Goal: Browse casually

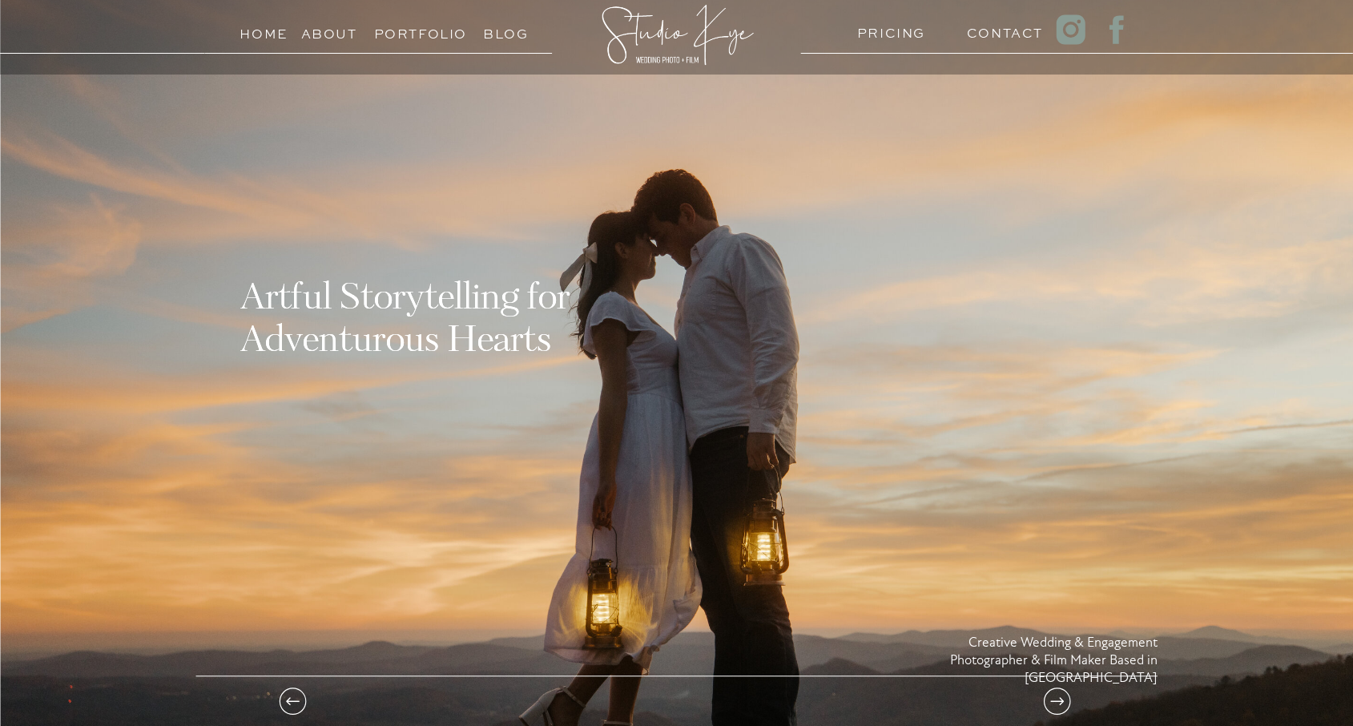
click at [437, 34] on h3 "Portfolio" at bounding box center [410, 29] width 73 height 15
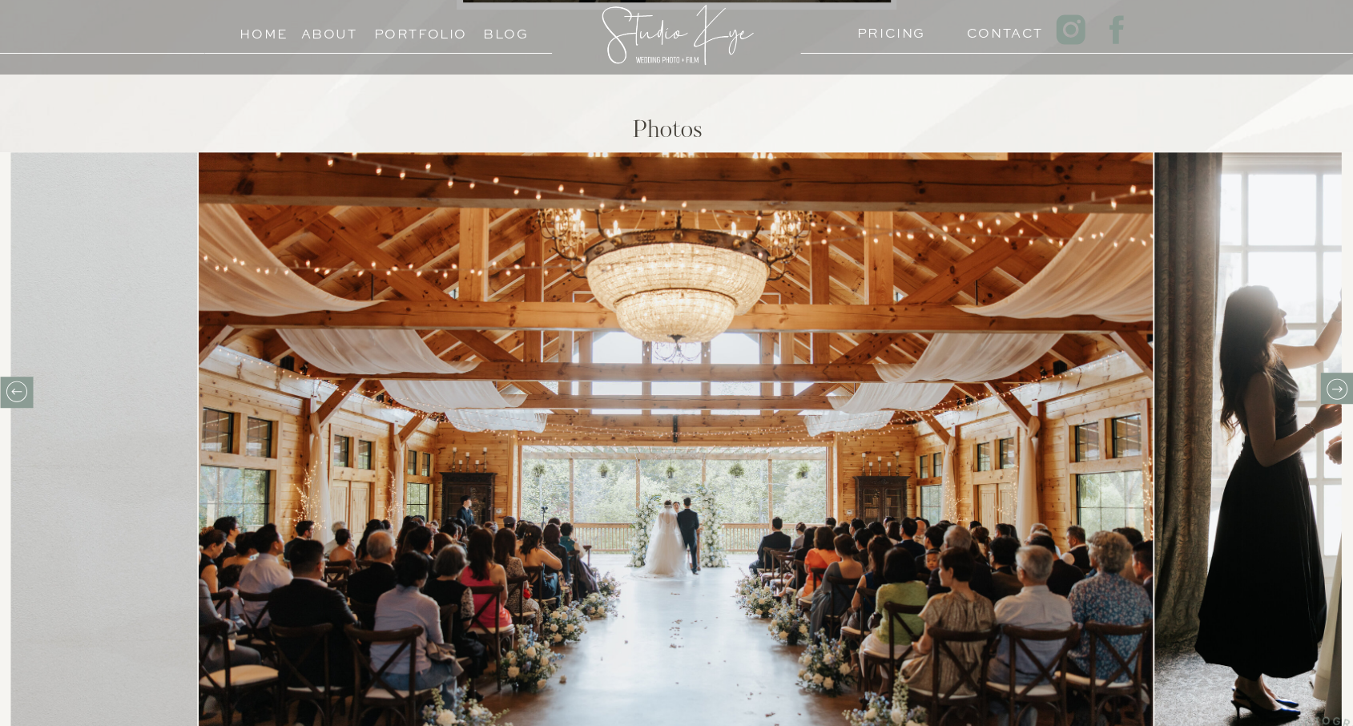
scroll to position [641, 0]
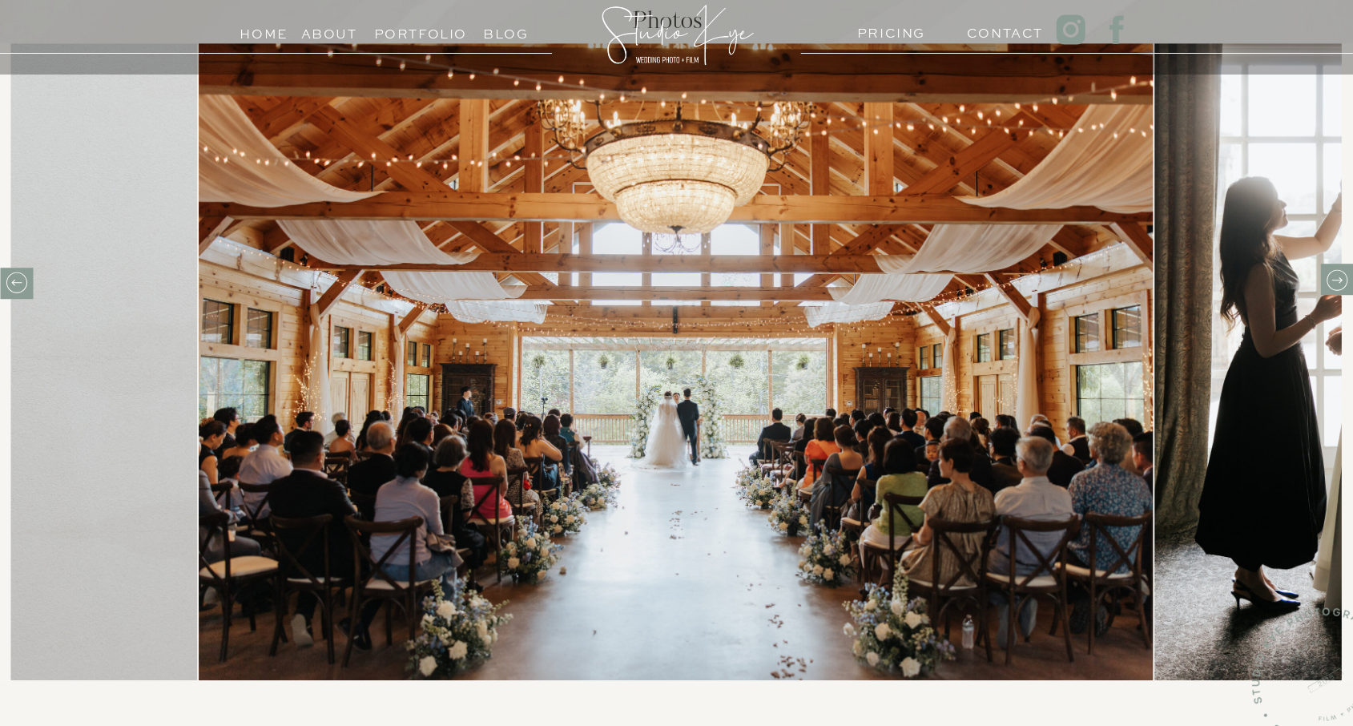
click at [1334, 276] on icon at bounding box center [1336, 280] width 25 height 25
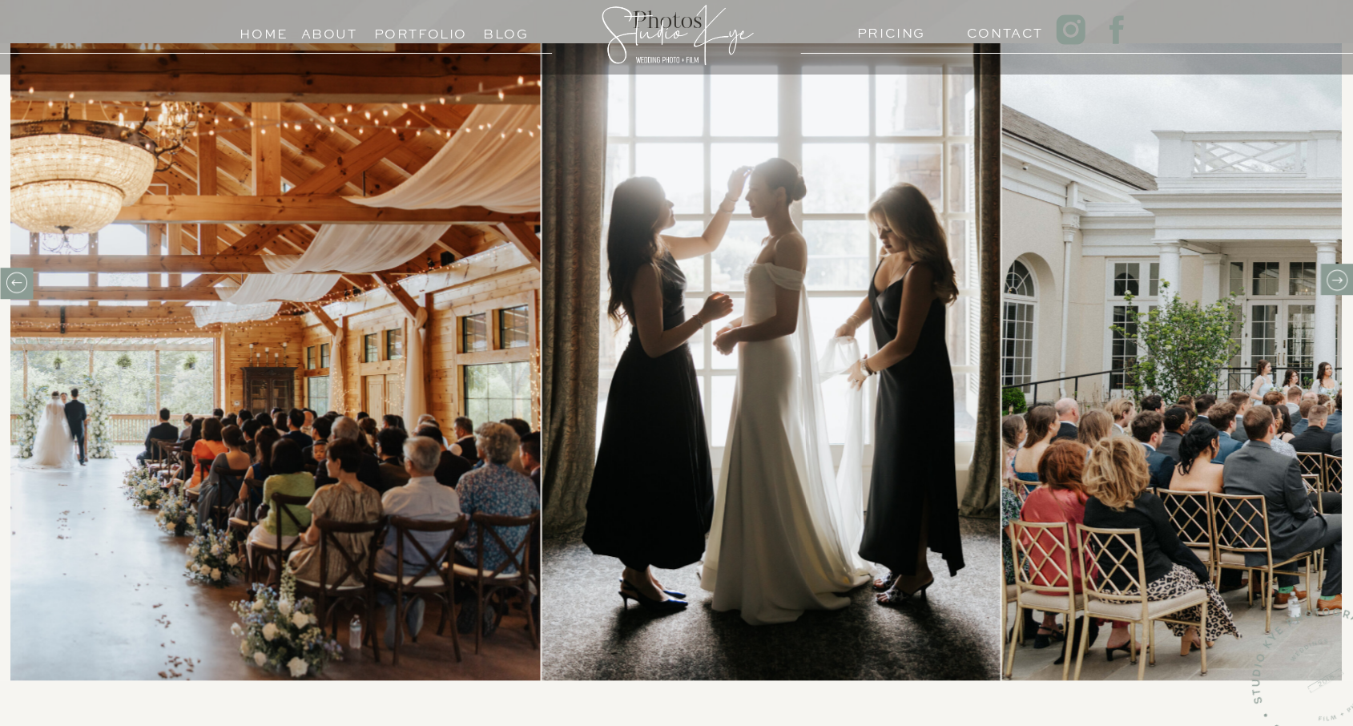
click at [1334, 276] on icon at bounding box center [1336, 280] width 25 height 25
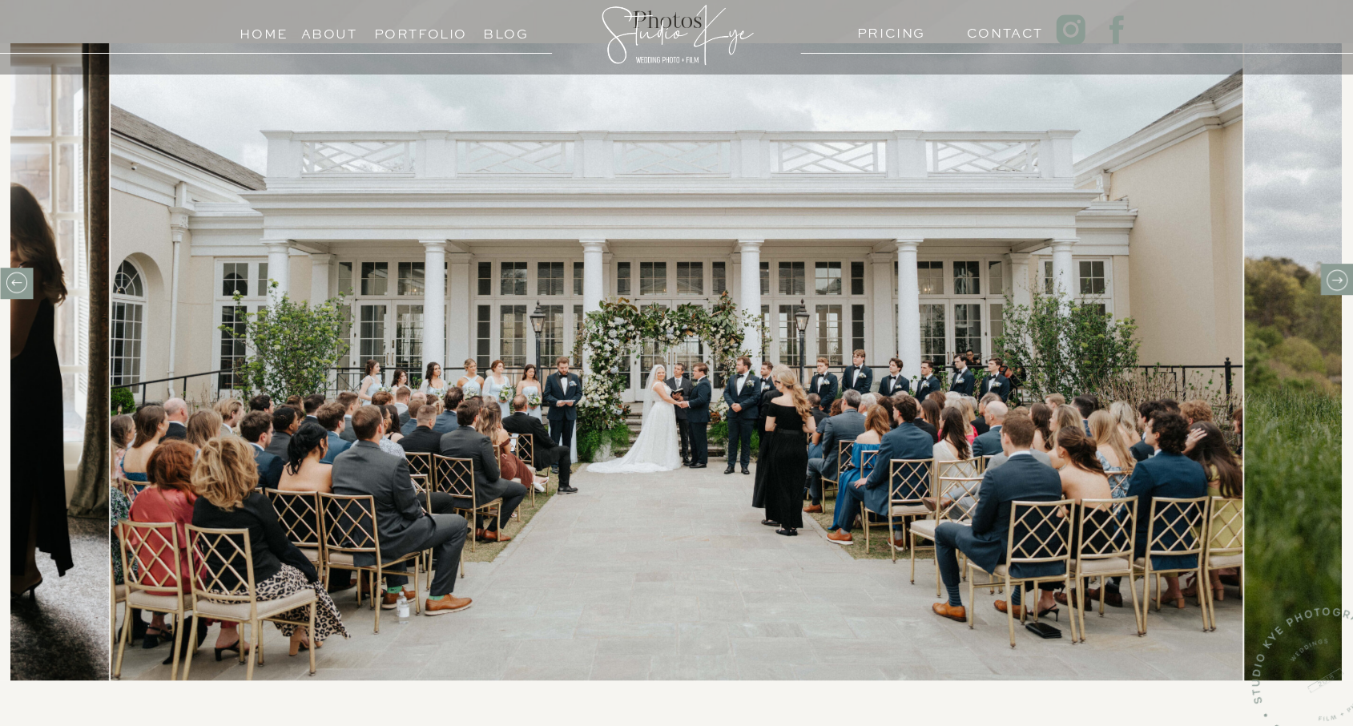
click at [1334, 276] on icon at bounding box center [1336, 280] width 25 height 25
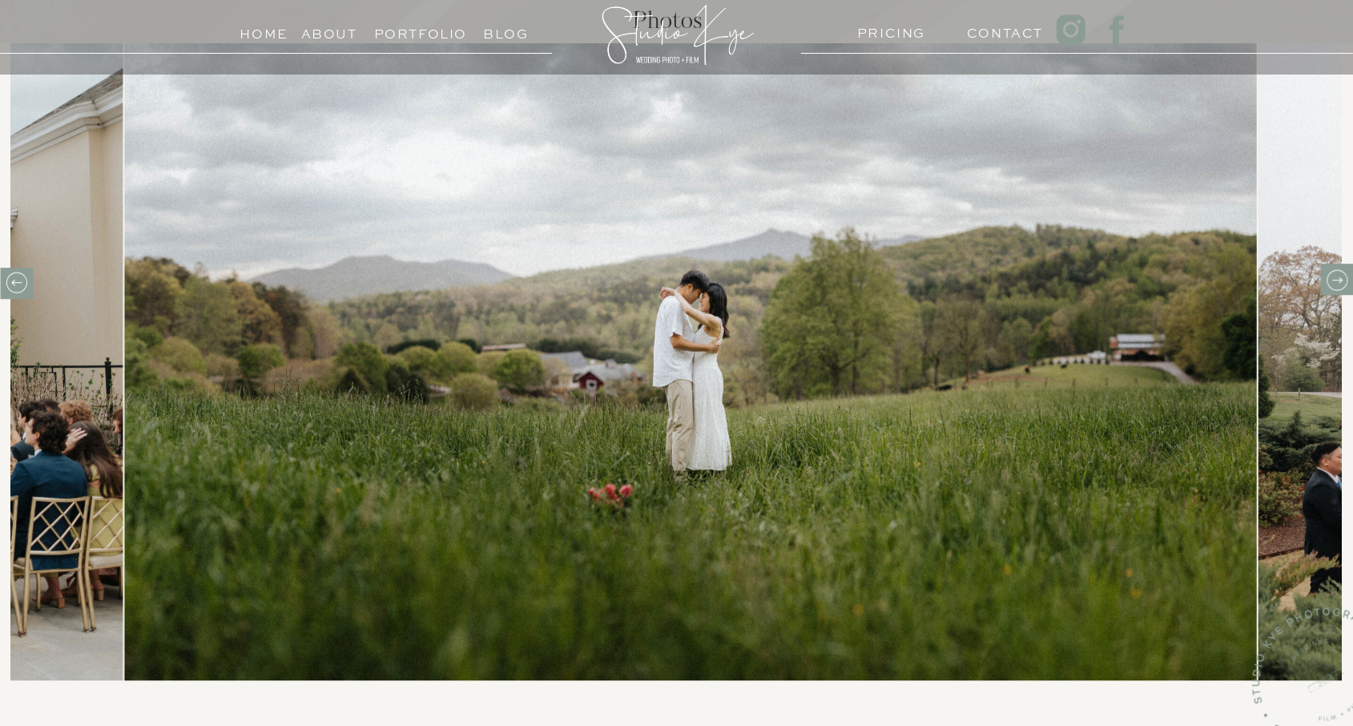
click at [1334, 276] on icon at bounding box center [1336, 280] width 25 height 25
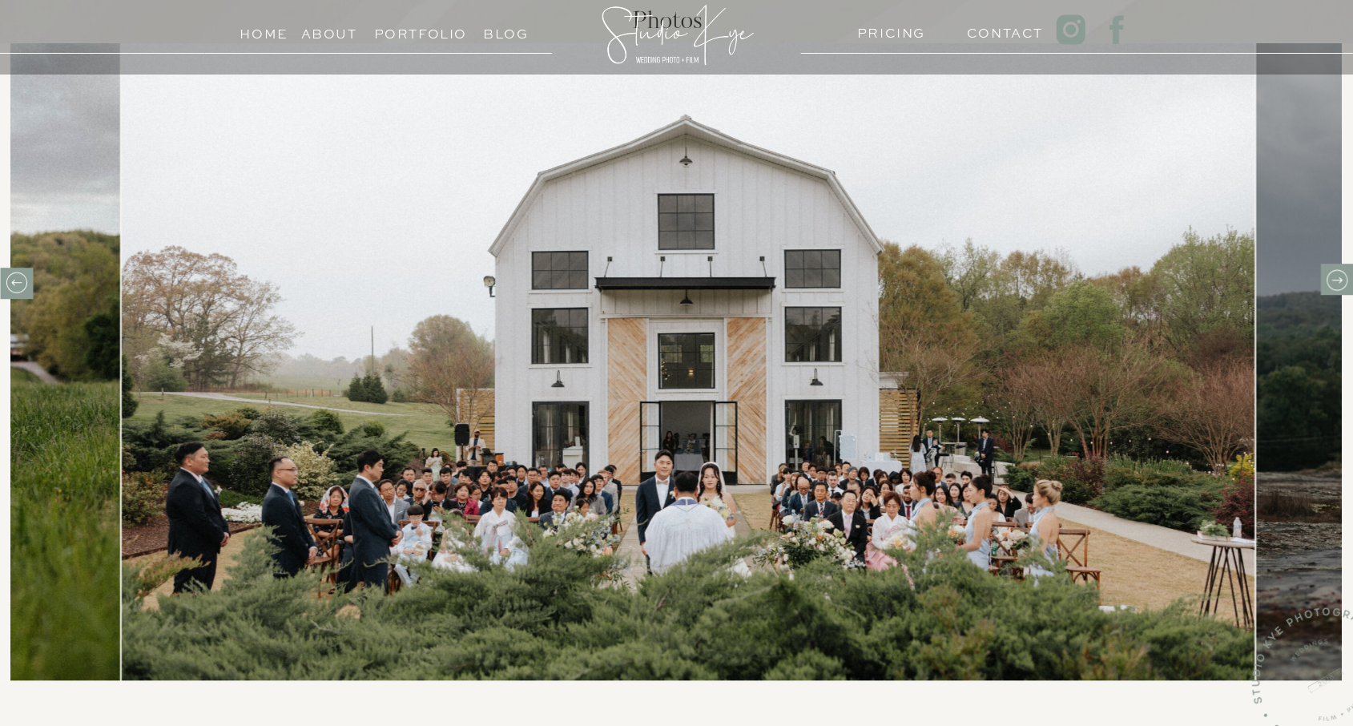
click at [1334, 276] on icon at bounding box center [1336, 280] width 25 height 25
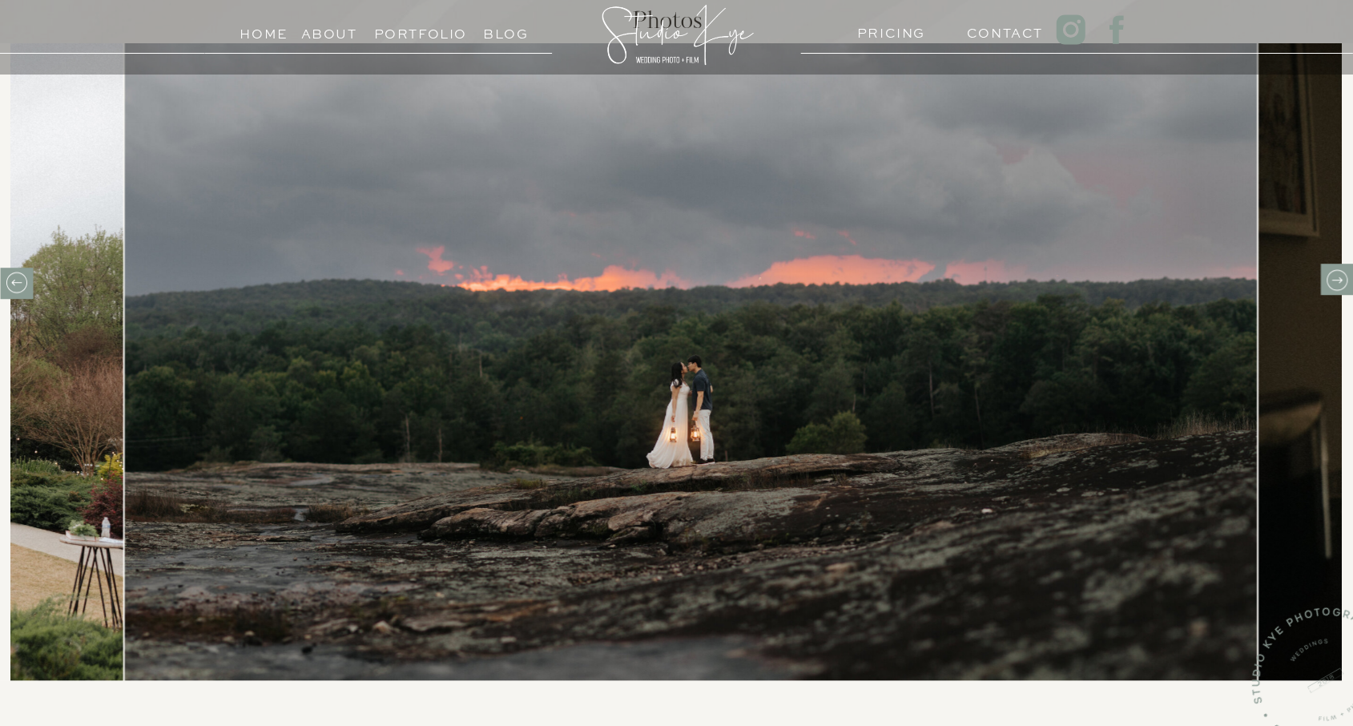
click at [1334, 276] on icon at bounding box center [1336, 280] width 25 height 25
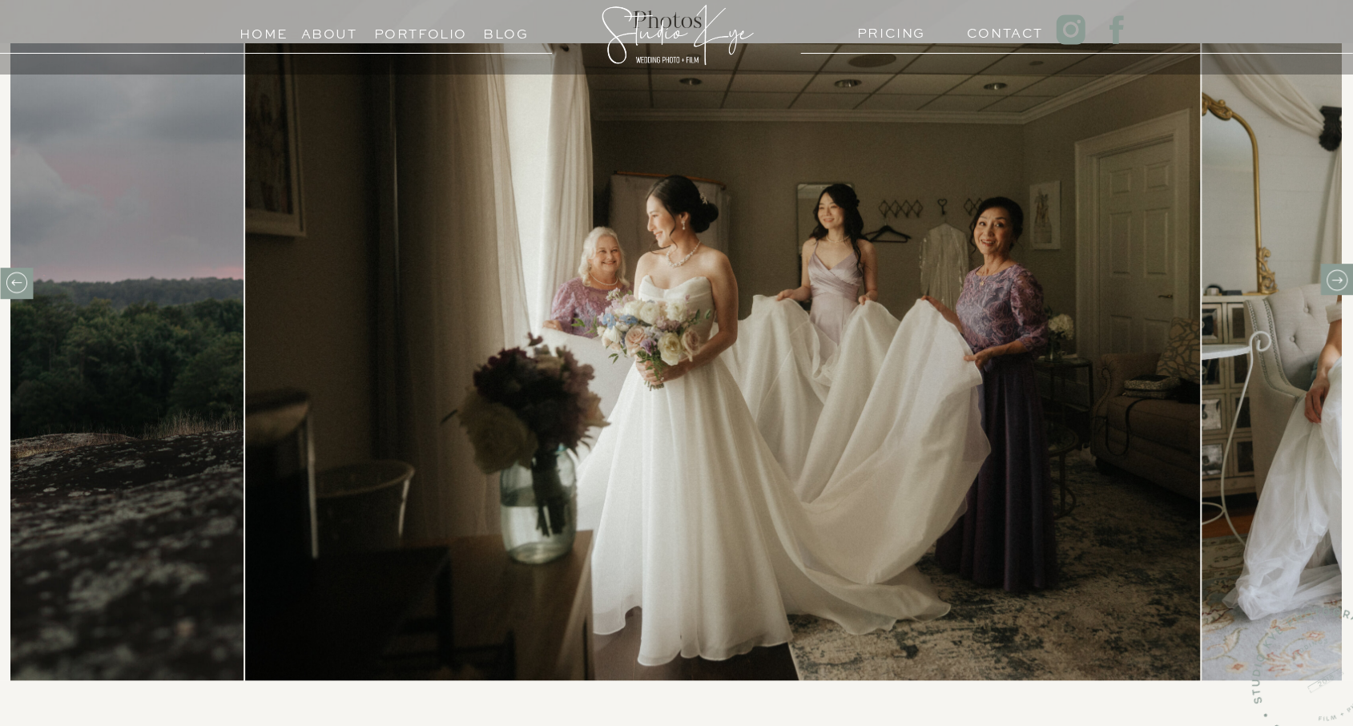
click at [1334, 276] on icon at bounding box center [1336, 280] width 25 height 25
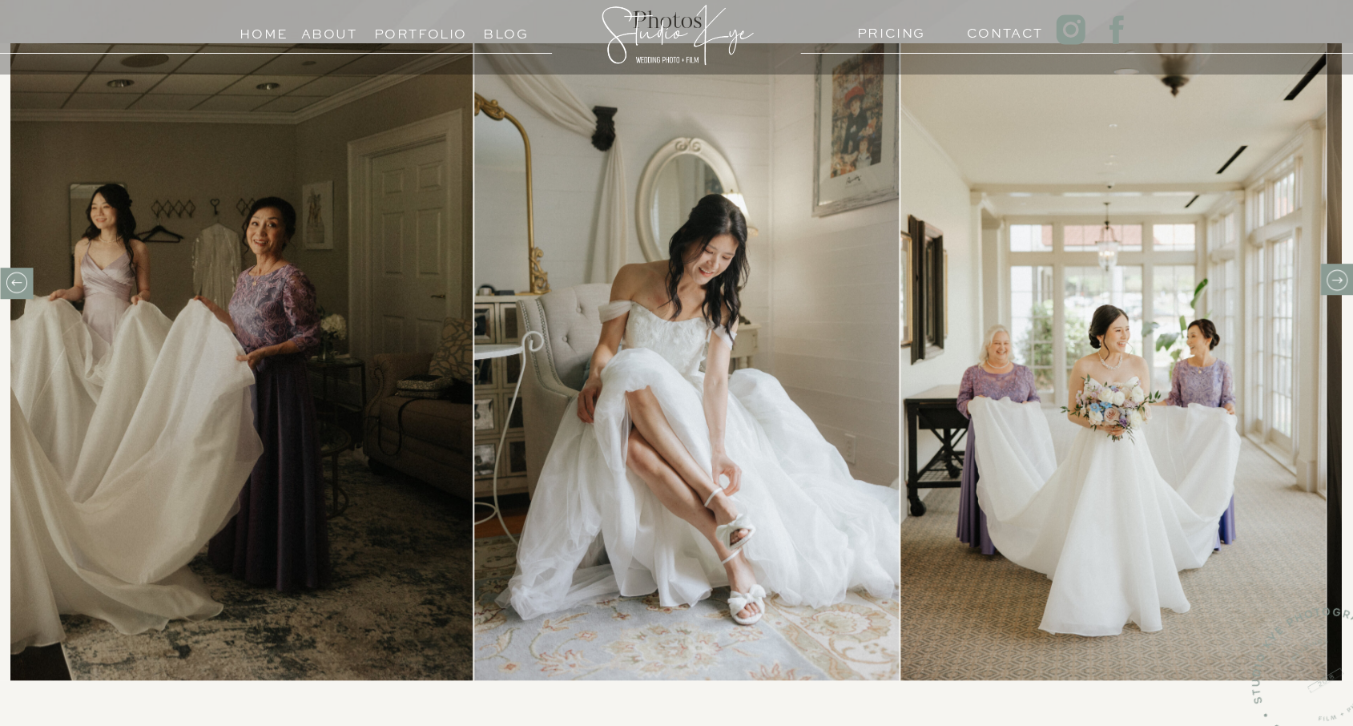
click at [1334, 276] on icon at bounding box center [1336, 280] width 25 height 25
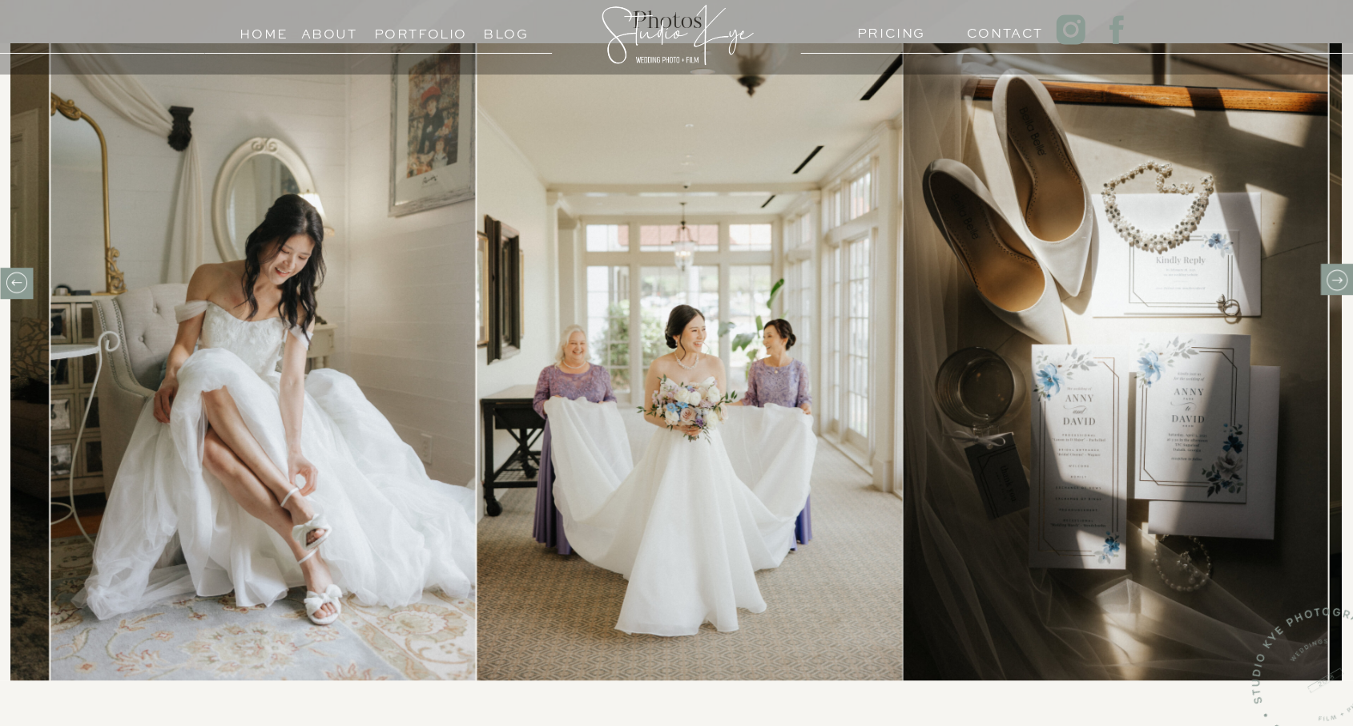
click at [1334, 276] on icon at bounding box center [1336, 280] width 25 height 25
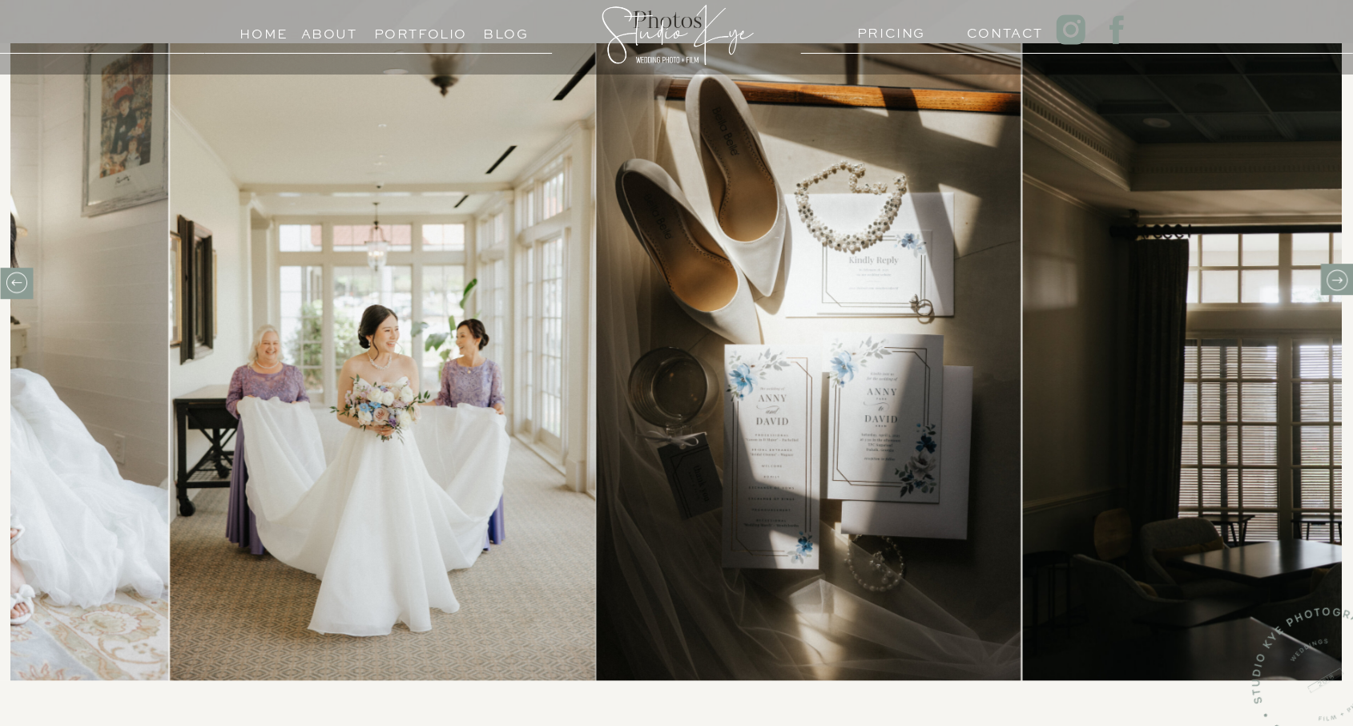
click at [1334, 276] on icon at bounding box center [1336, 280] width 25 height 25
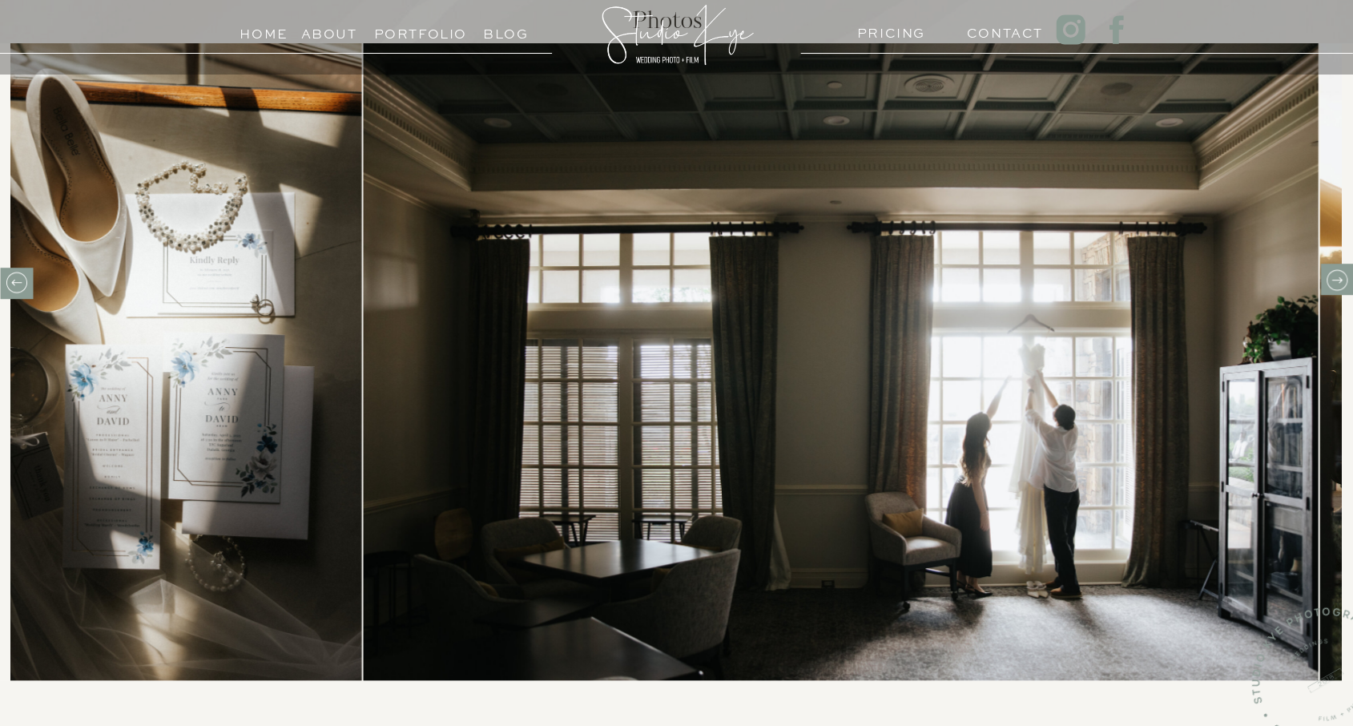
click at [1334, 276] on icon at bounding box center [1336, 280] width 25 height 25
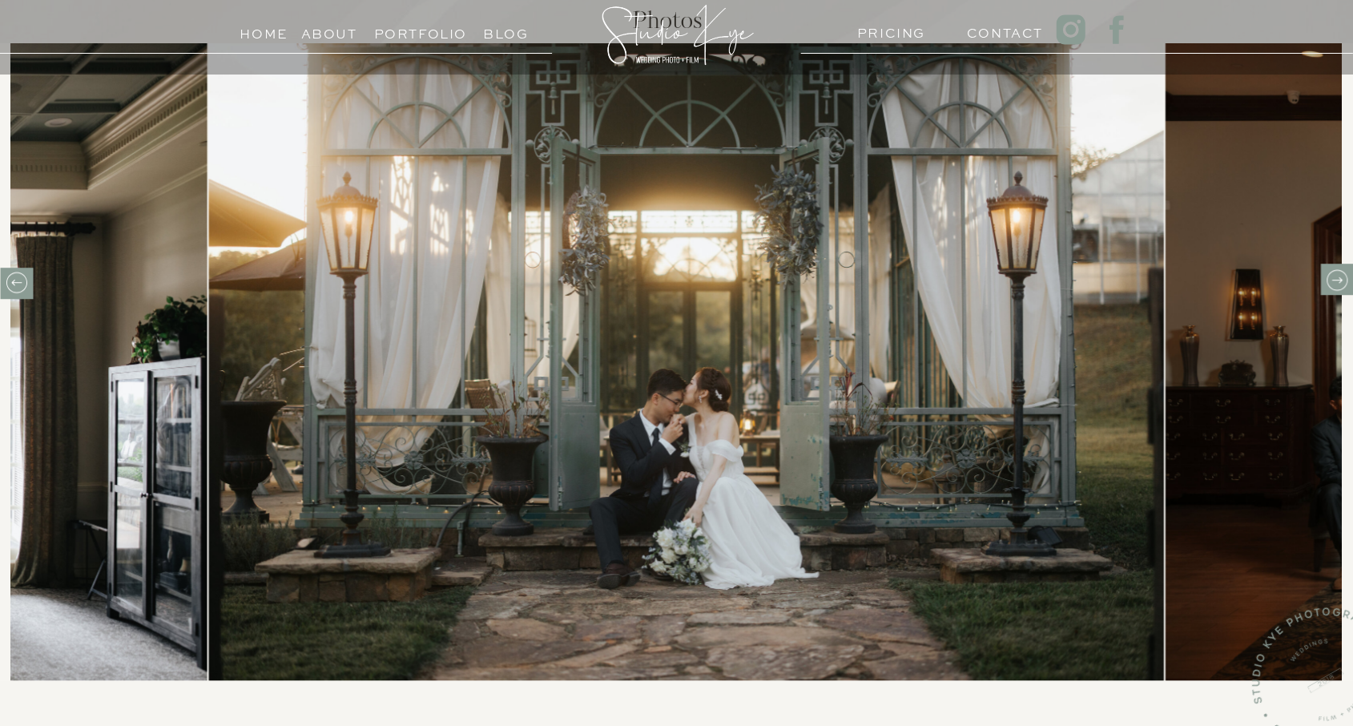
click at [1334, 276] on icon at bounding box center [1336, 280] width 25 height 25
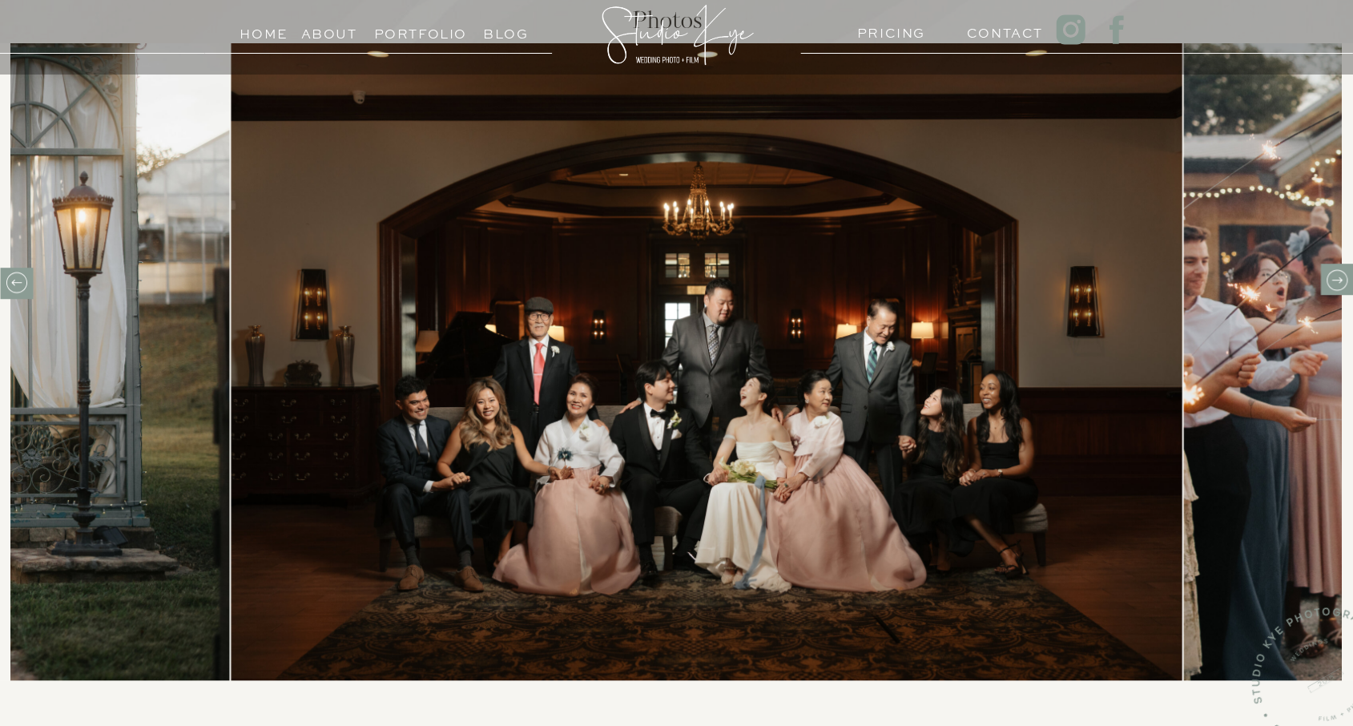
click at [1334, 276] on icon at bounding box center [1336, 280] width 25 height 25
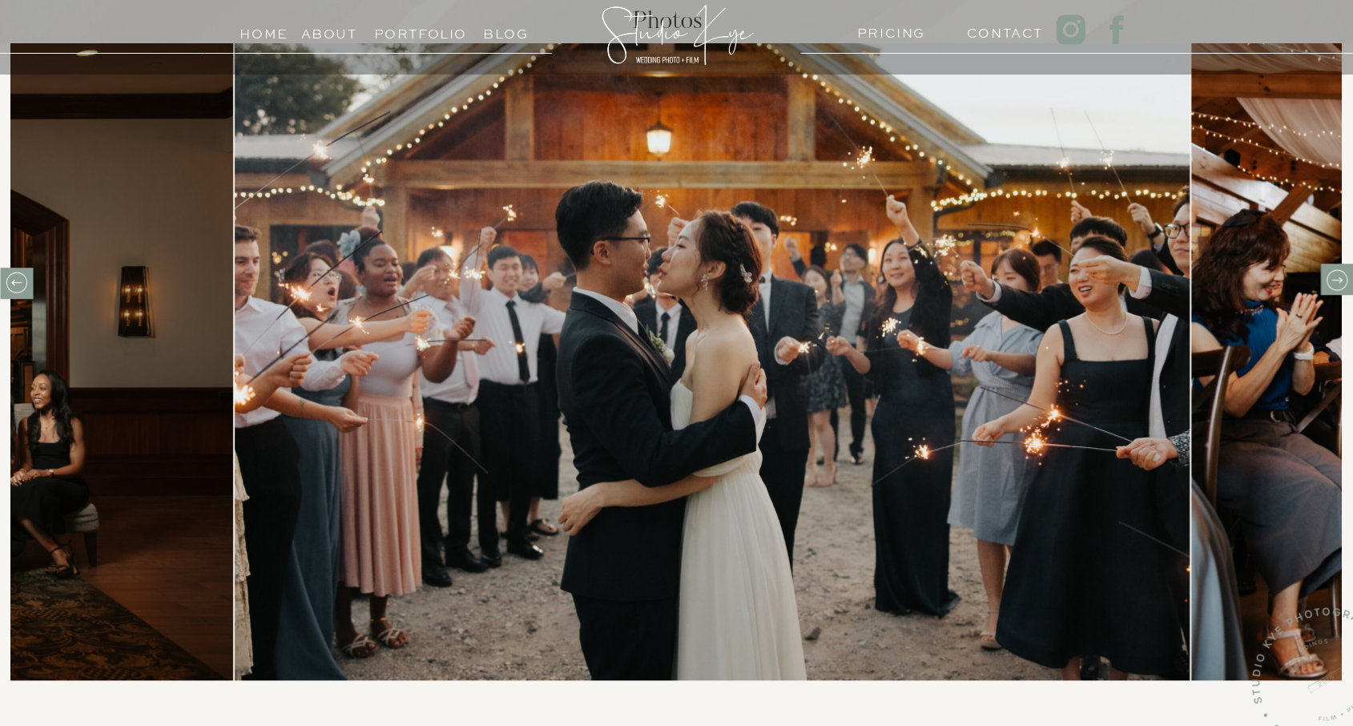
click at [1334, 276] on icon at bounding box center [1336, 280] width 25 height 25
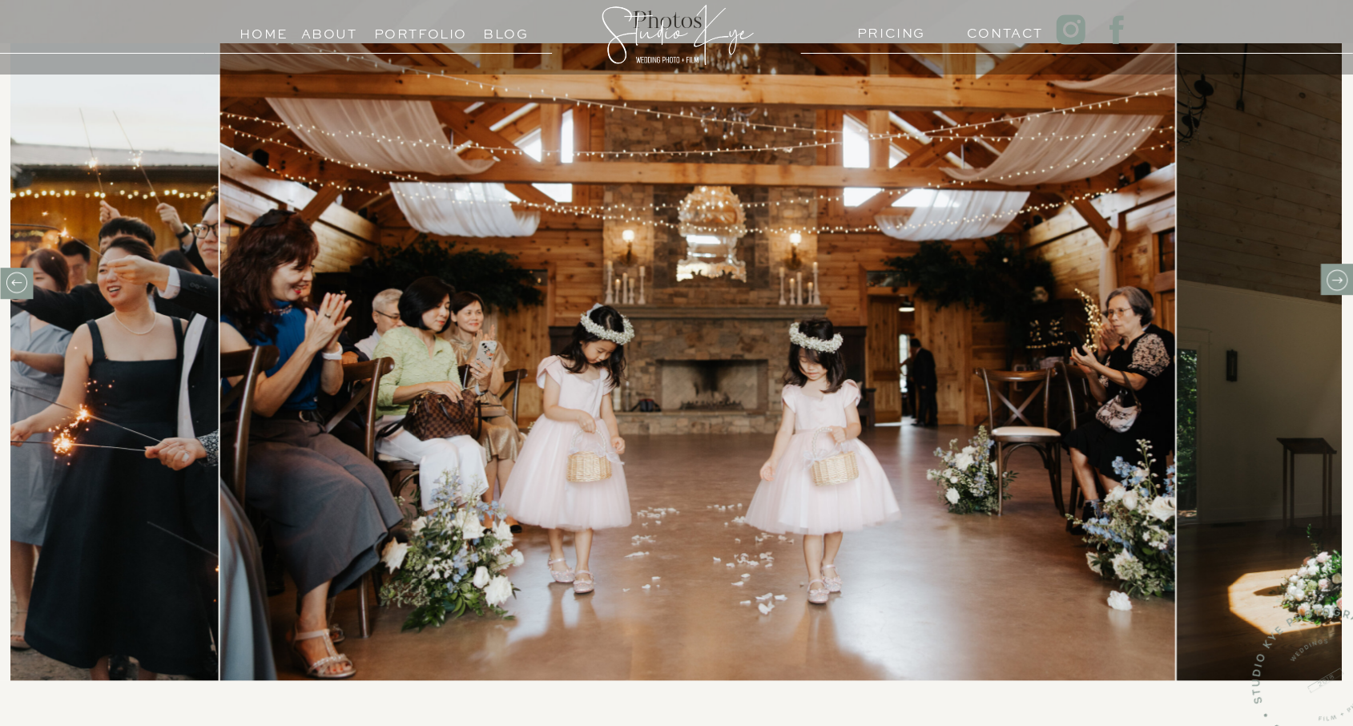
click at [1334, 276] on icon at bounding box center [1336, 280] width 25 height 25
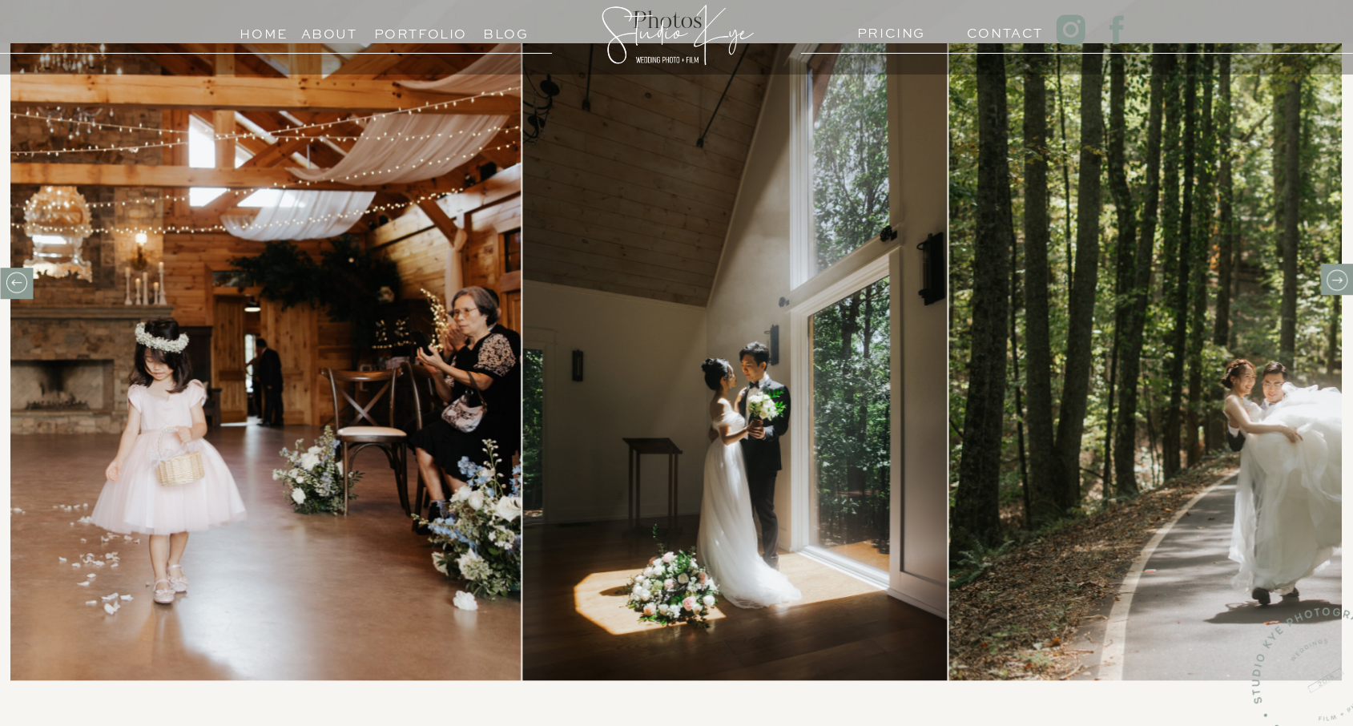
click at [1334, 276] on icon at bounding box center [1336, 280] width 25 height 25
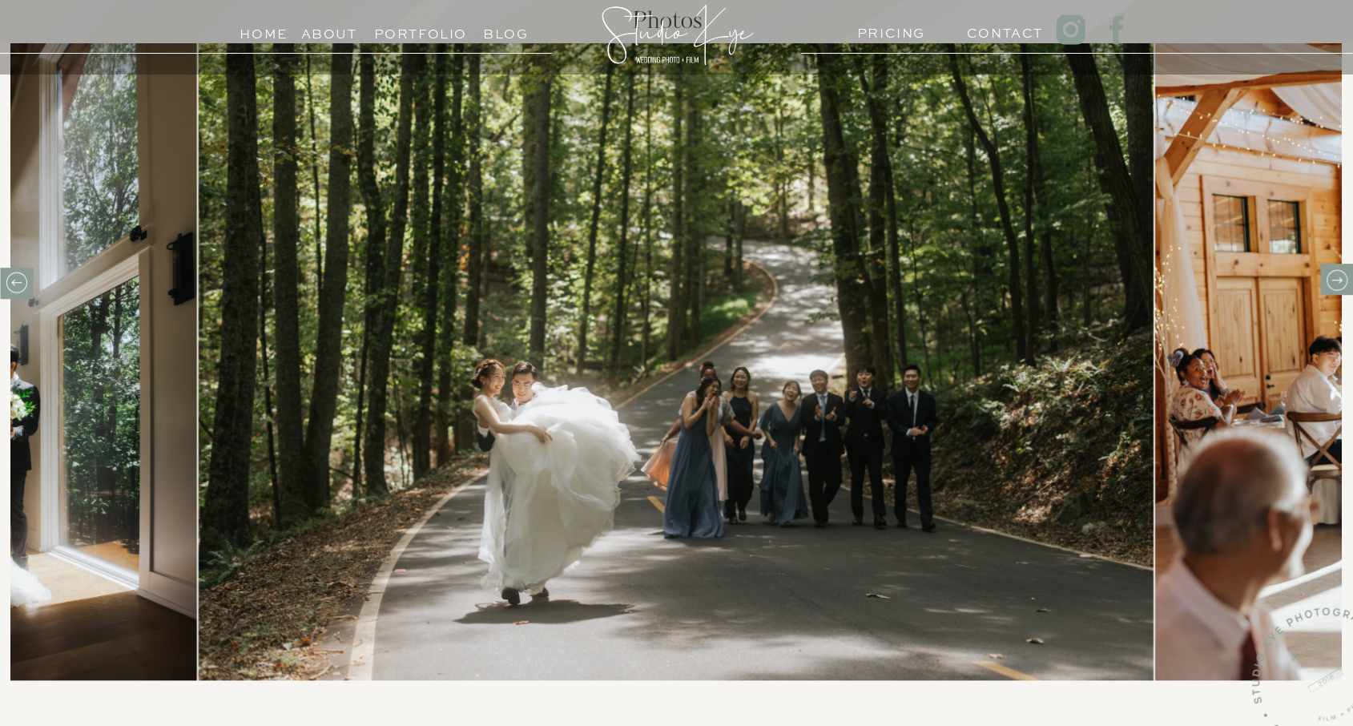
click at [1334, 276] on icon at bounding box center [1336, 280] width 25 height 25
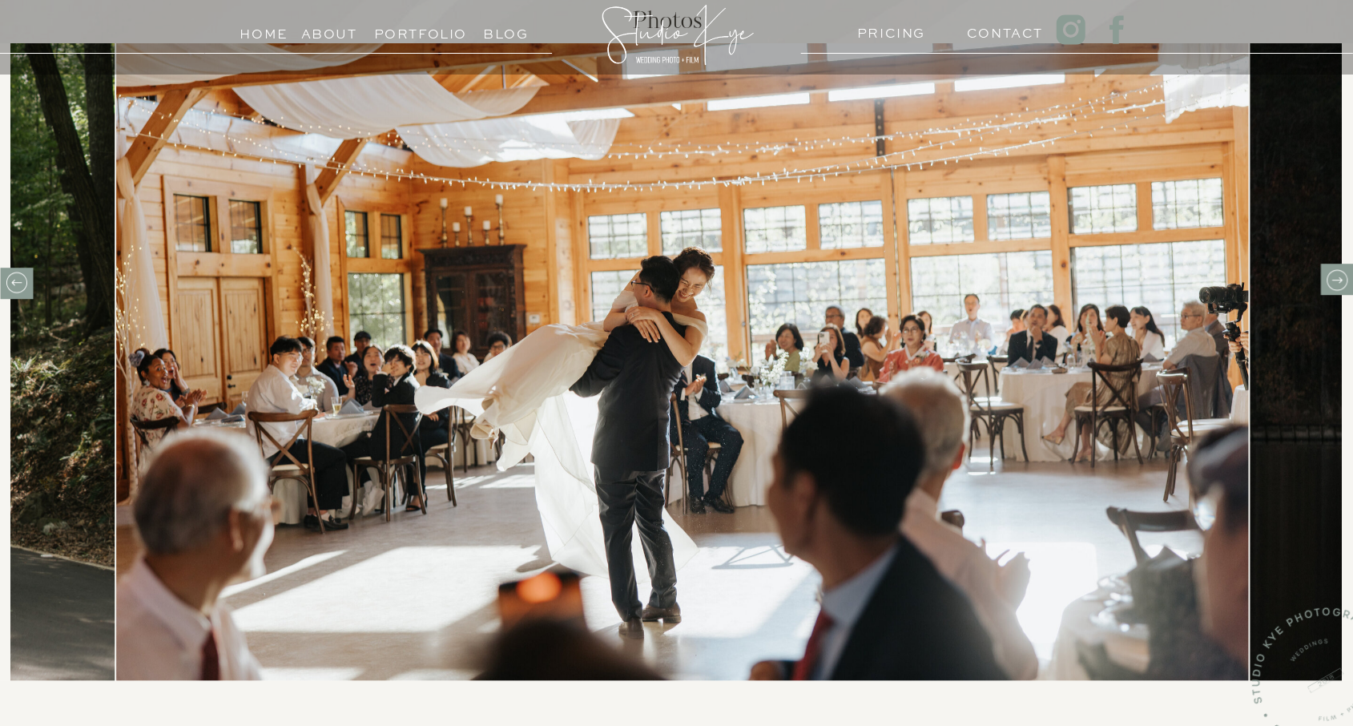
click at [1334, 276] on icon at bounding box center [1336, 280] width 25 height 25
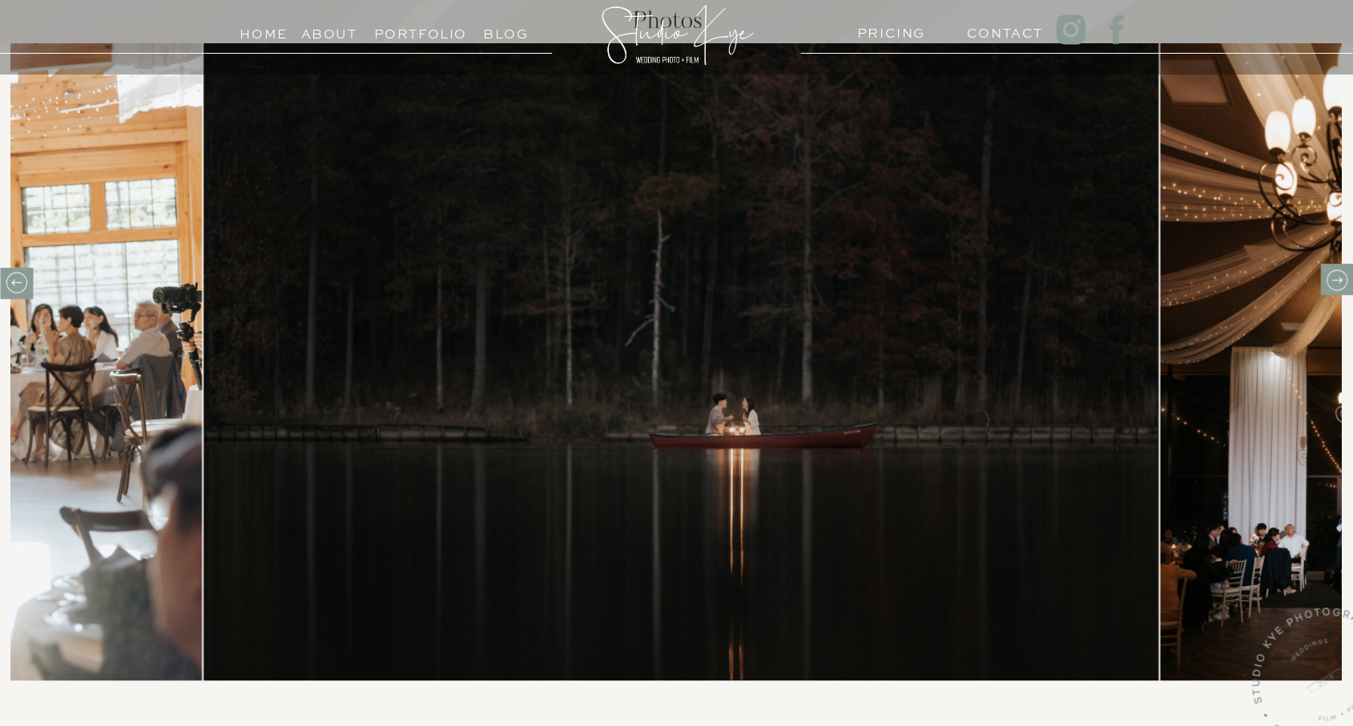
click at [1334, 276] on icon at bounding box center [1336, 280] width 25 height 25
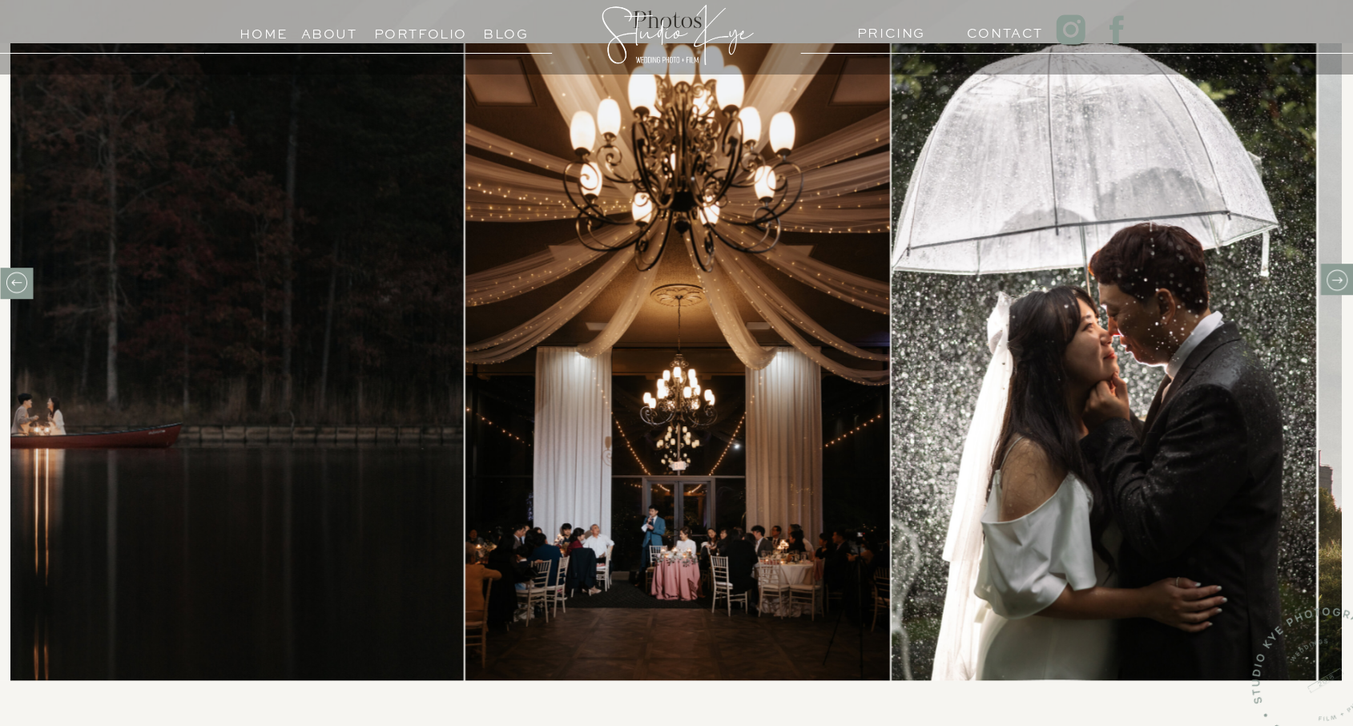
click at [1334, 276] on icon at bounding box center [1336, 280] width 25 height 25
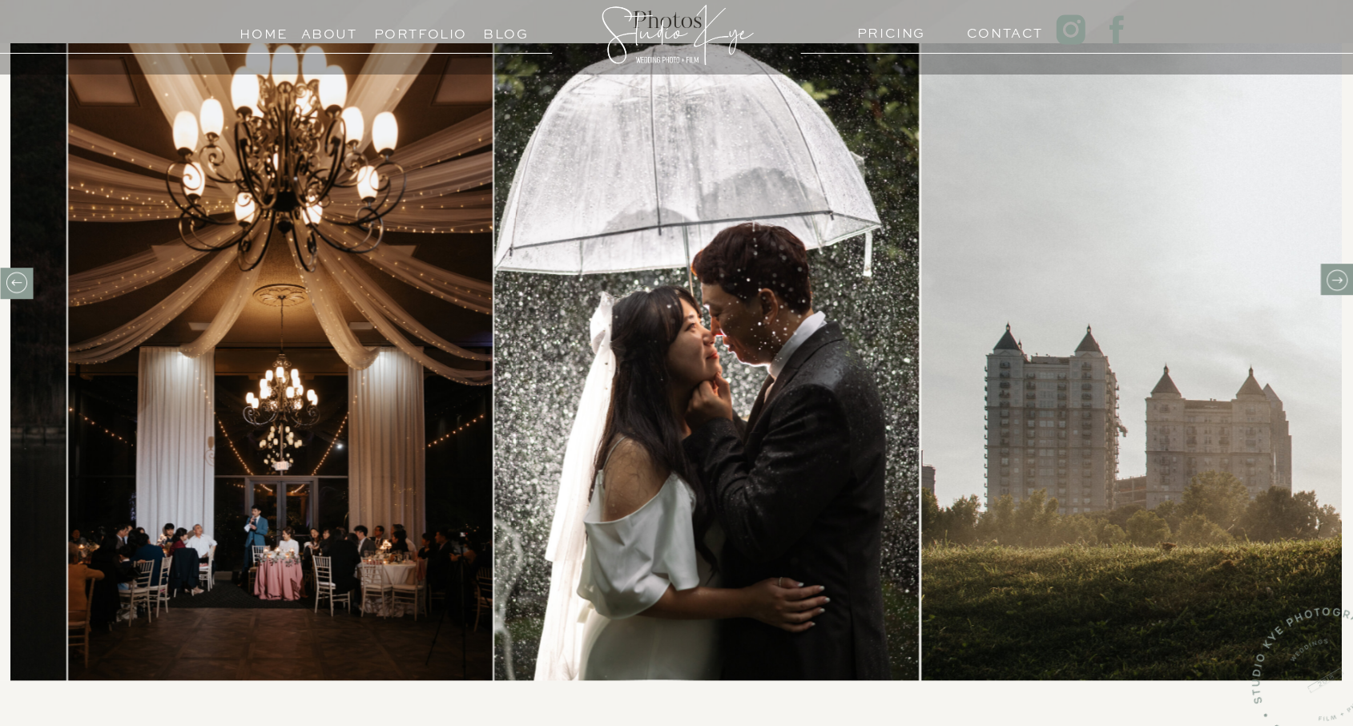
click at [1334, 276] on icon at bounding box center [1336, 280] width 25 height 25
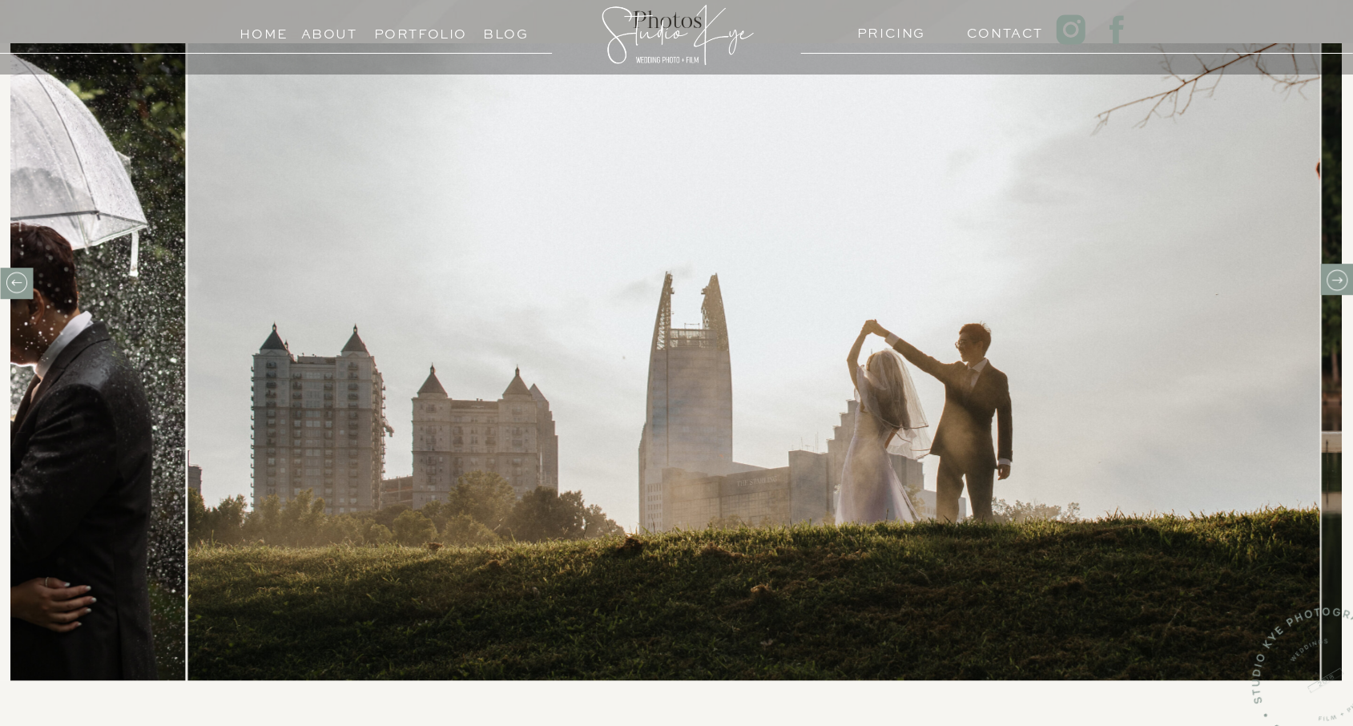
click at [1334, 276] on icon at bounding box center [1336, 280] width 25 height 25
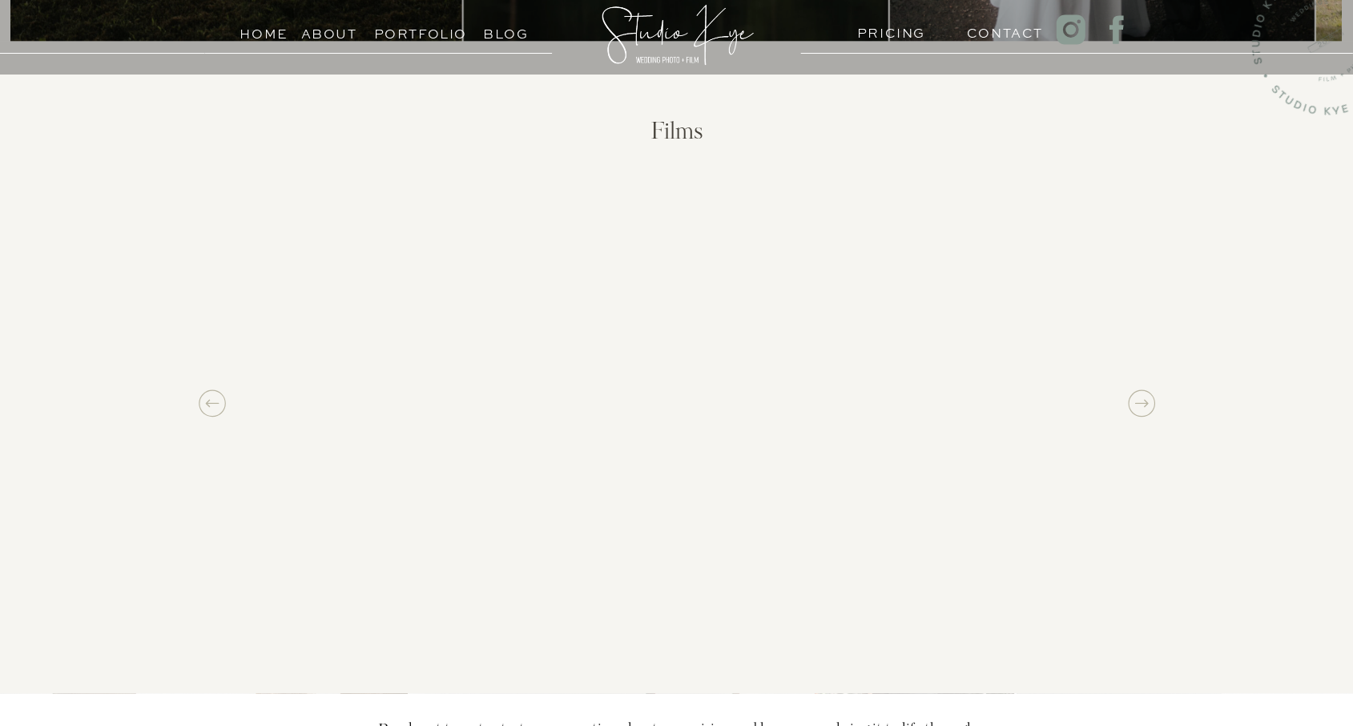
scroll to position [1442, 0]
